Goal: Information Seeking & Learning: Understand process/instructions

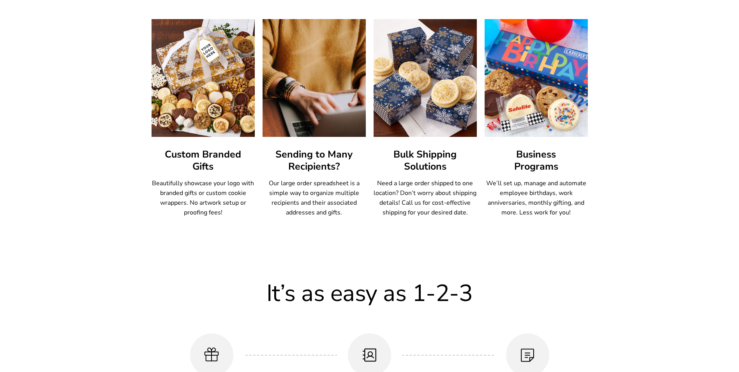
scroll to position [414, 0]
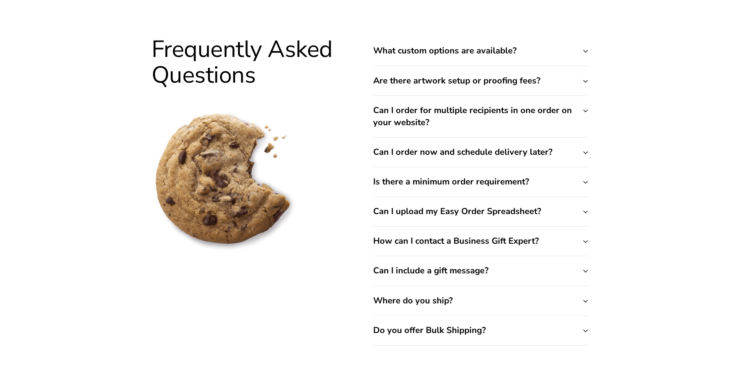
scroll to position [3010, 0]
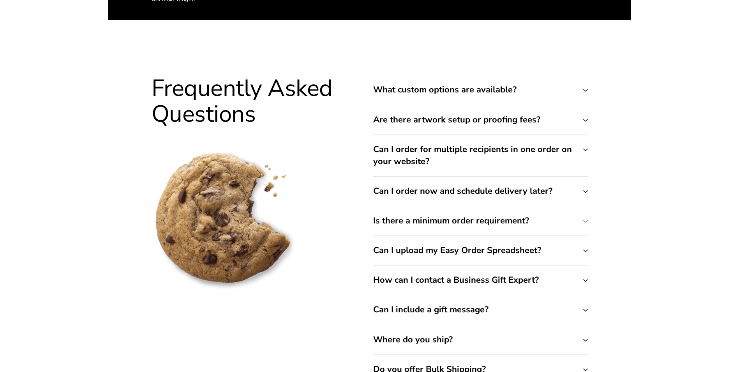
click at [585, 223] on button "Is there a minimum order requirement?" at bounding box center [480, 220] width 215 height 29
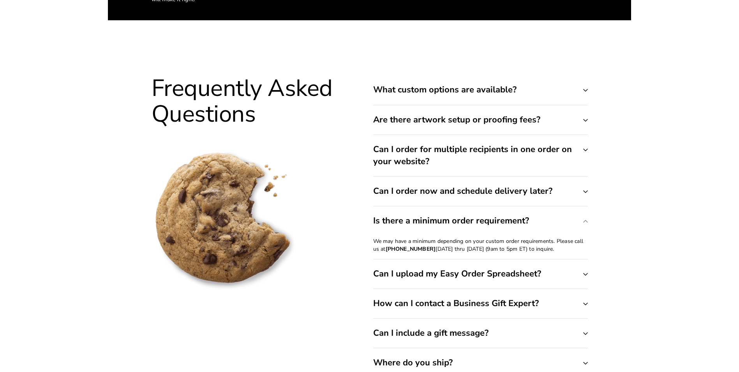
click at [585, 223] on button "Is there a minimum order requirement?" at bounding box center [480, 220] width 215 height 29
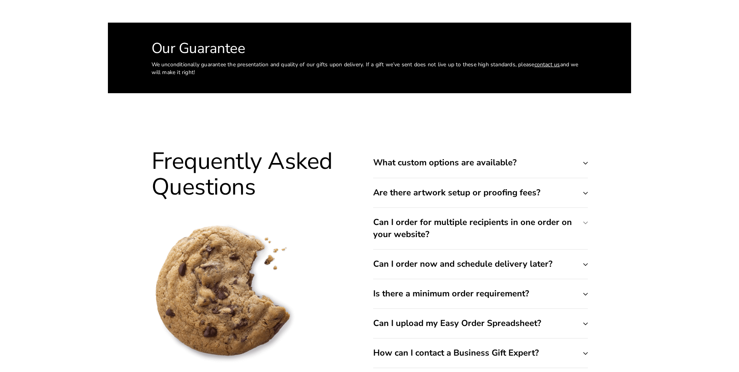
scroll to position [2932, 0]
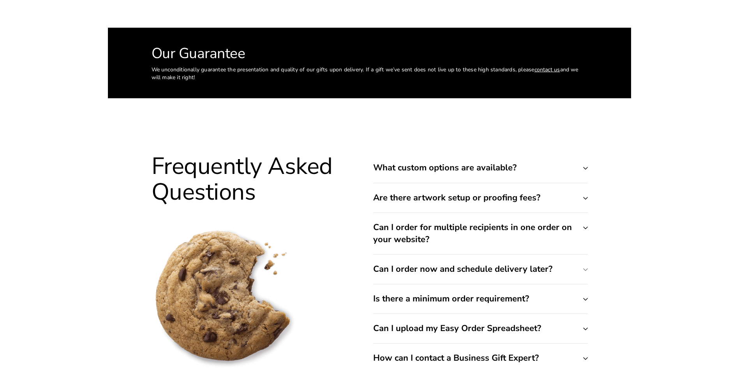
click at [585, 269] on button "Can I order now and schedule delivery later?" at bounding box center [480, 269] width 215 height 29
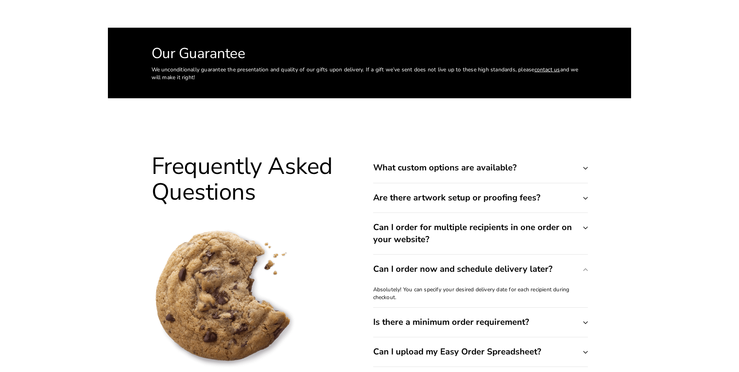
click at [585, 269] on button "Can I order now and schedule delivery later?" at bounding box center [480, 269] width 215 height 29
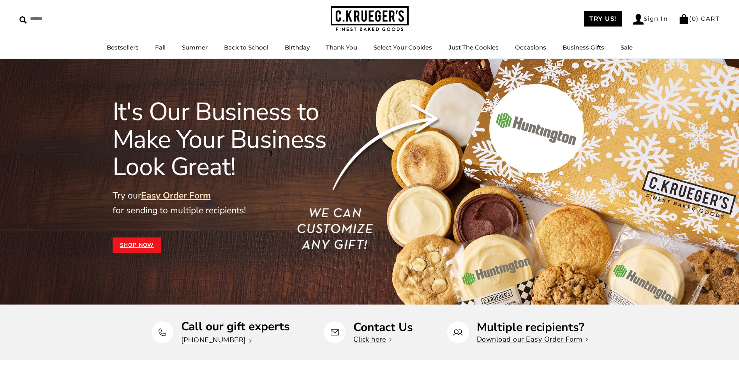
scroll to position [0, 0]
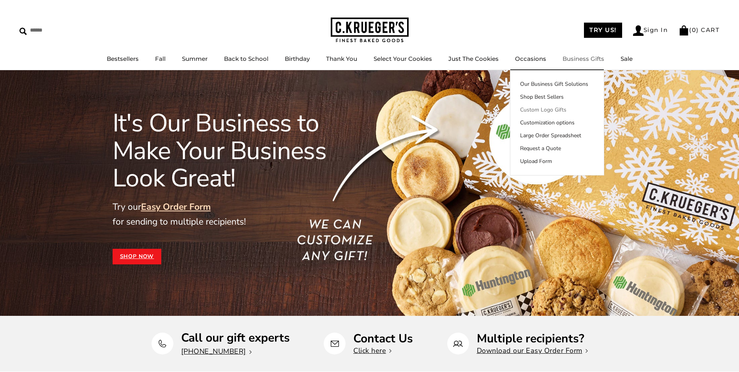
click at [597, 109] on link "Custom Logo Gifts" at bounding box center [558, 110] width 94 height 8
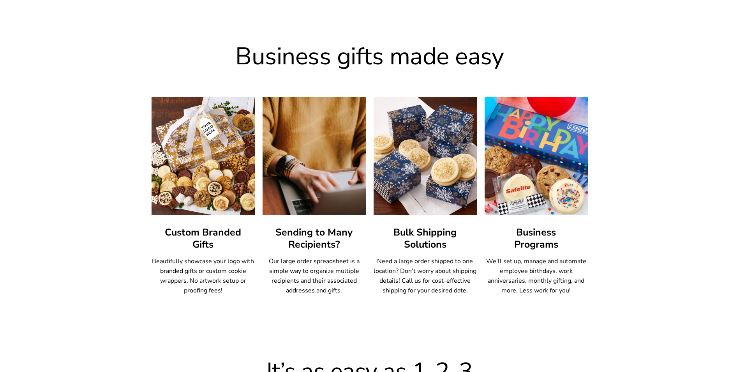
click at [522, 185] on img at bounding box center [536, 155] width 114 height 129
